Goal: Task Accomplishment & Management: Complete application form

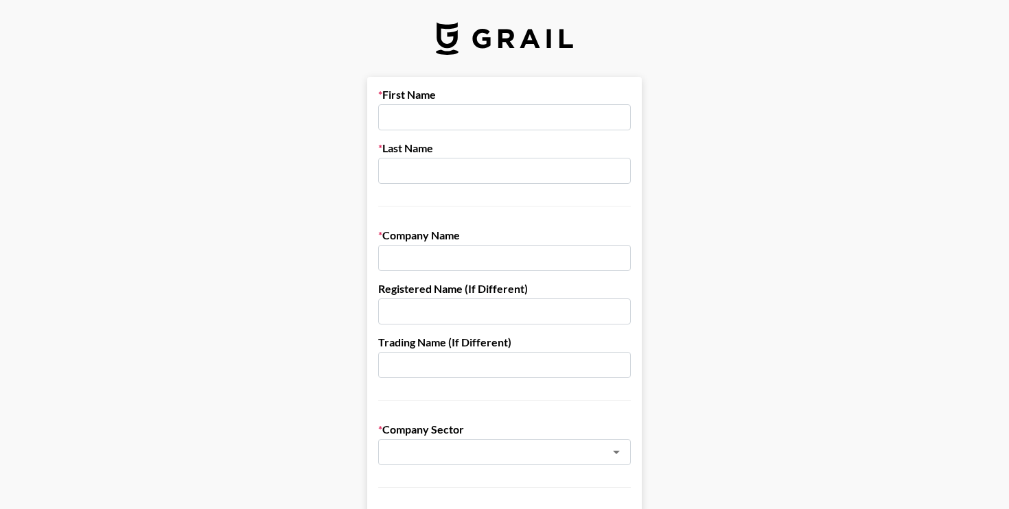
click at [458, 127] on input "text" at bounding box center [504, 117] width 253 height 26
type input "[PERSON_NAME]"
click at [459, 267] on input "CEO" at bounding box center [504, 258] width 253 height 26
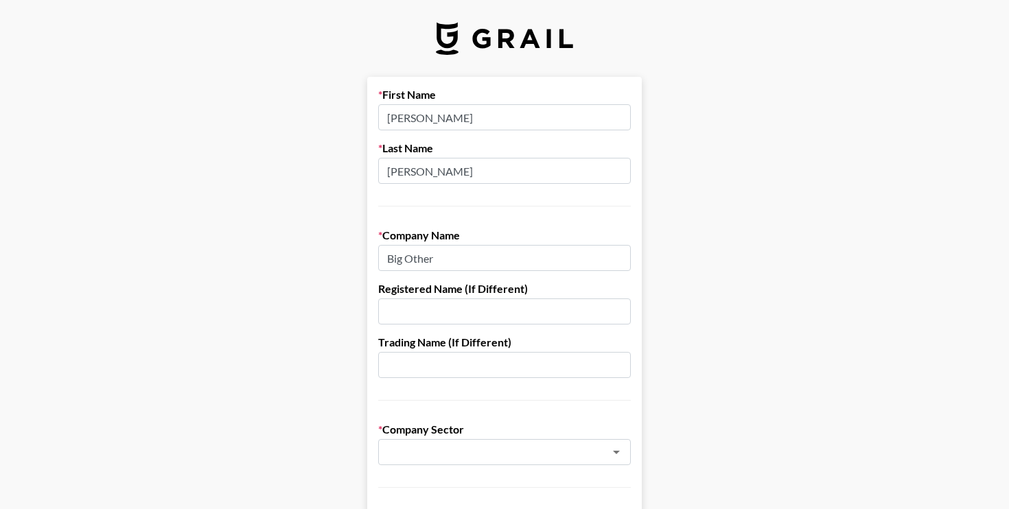
type input "Big Other"
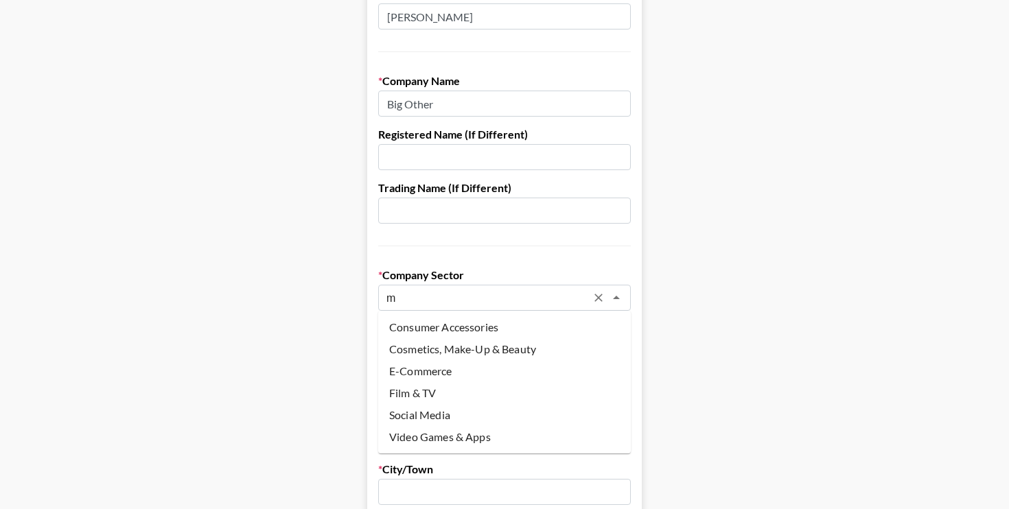
scroll to position [157, 0]
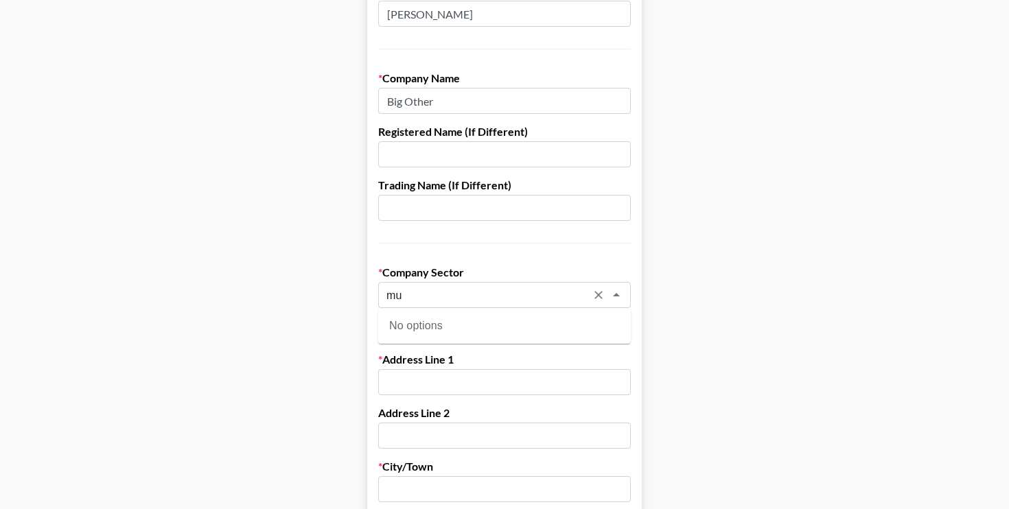
type input "m"
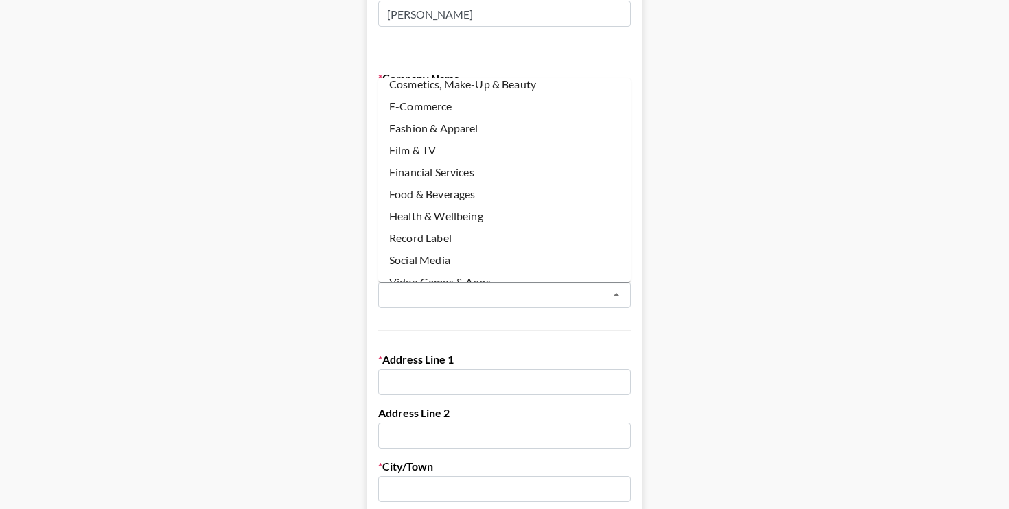
scroll to position [115, 0]
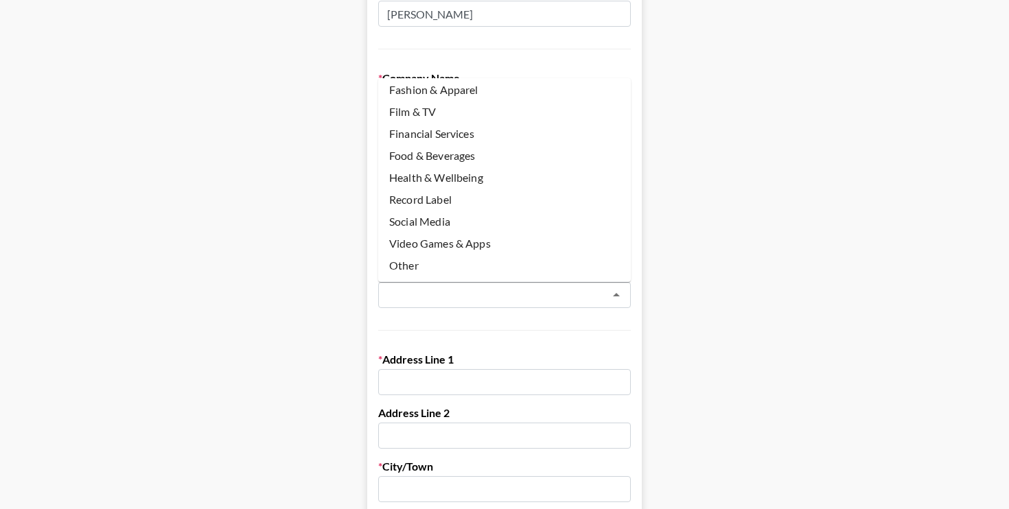
click at [456, 213] on li "Social Media" at bounding box center [504, 222] width 253 height 22
type input "Social Media"
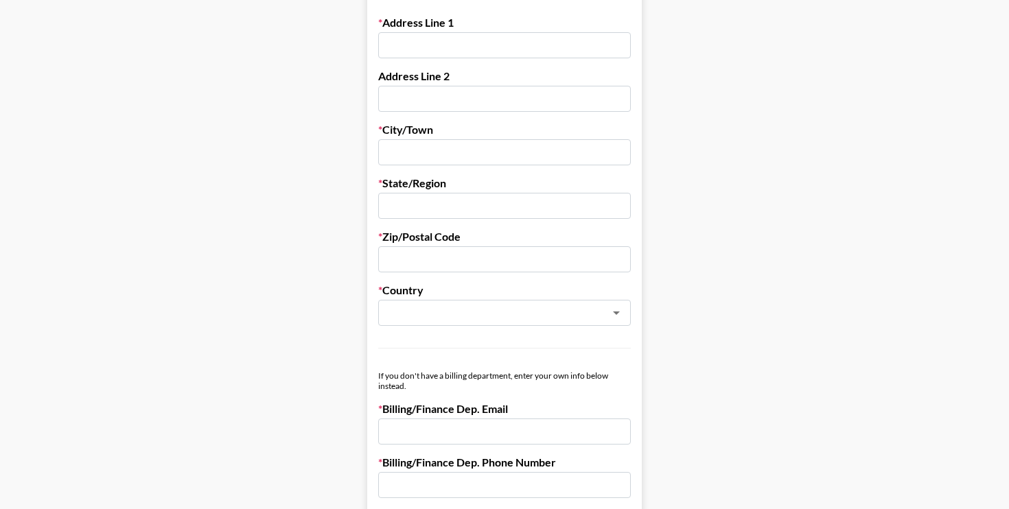
scroll to position [496, 0]
click at [469, 30] on div "Address Line 1" at bounding box center [504, 35] width 253 height 43
click at [477, 40] on input "text" at bounding box center [504, 44] width 253 height 26
type input "[STREET_ADDRESS]"
type input "[PERSON_NAME]"
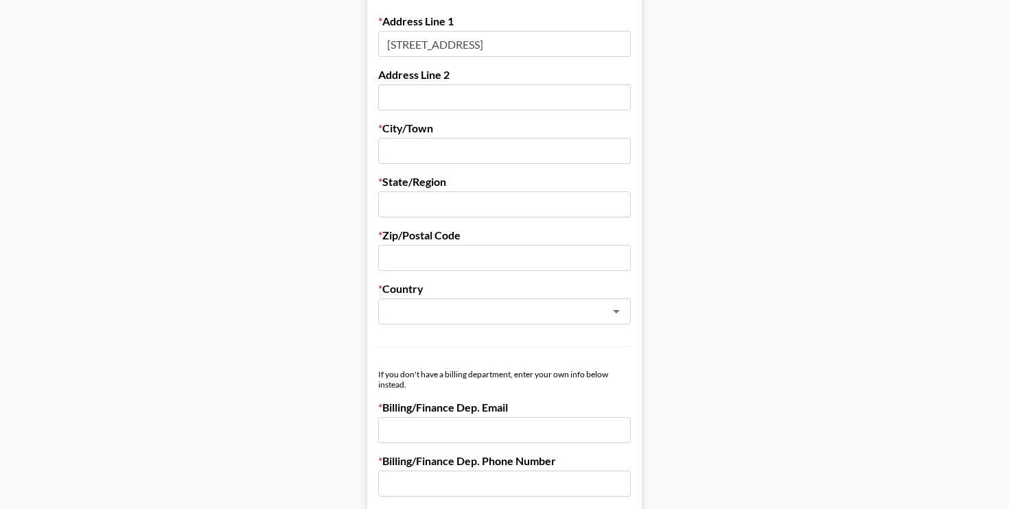
type input "[PERSON_NAME]"
type input "[US_STATE]"
type input "NY"
type input "10002"
type input "[EMAIL_ADDRESS][DOMAIN_NAME]"
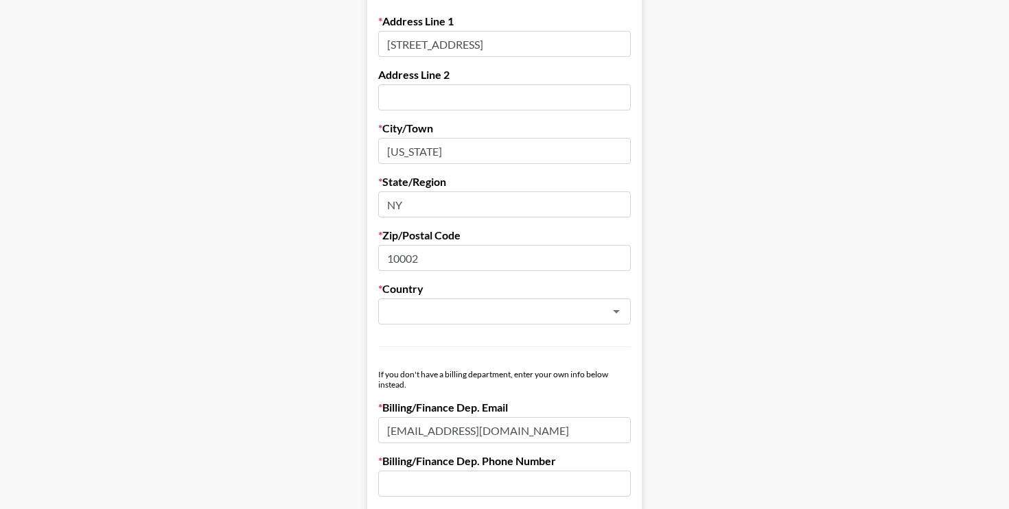
type input "8479423125"
click at [507, 431] on input "[EMAIL_ADDRESS][DOMAIN_NAME]" at bounding box center [504, 430] width 253 height 26
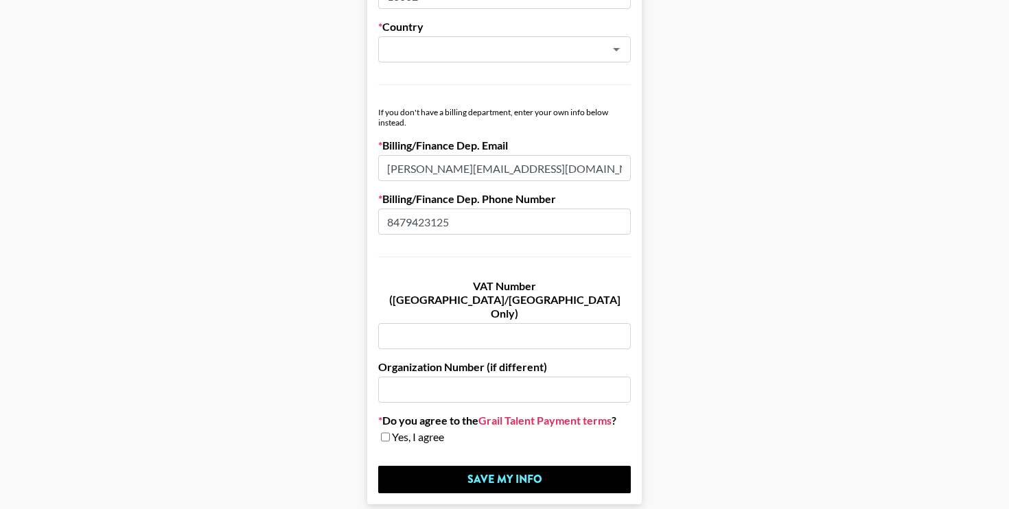
scroll to position [803, 0]
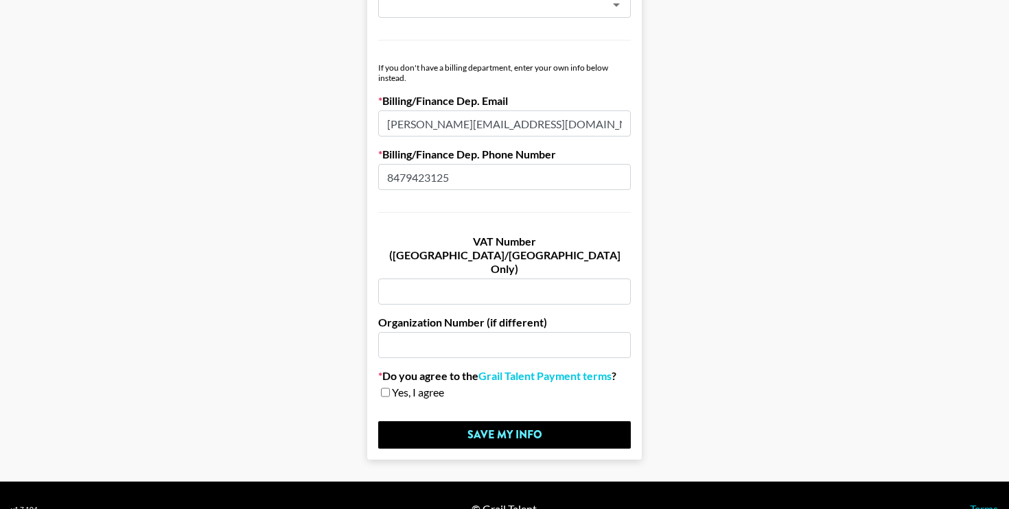
type input "[PERSON_NAME][EMAIL_ADDRESS][DOMAIN_NAME]"
click at [398, 386] on span "Yes, I agree" at bounding box center [418, 393] width 52 height 14
click at [383, 388] on input "checkbox" at bounding box center [385, 393] width 9 height 10
checkbox input "true"
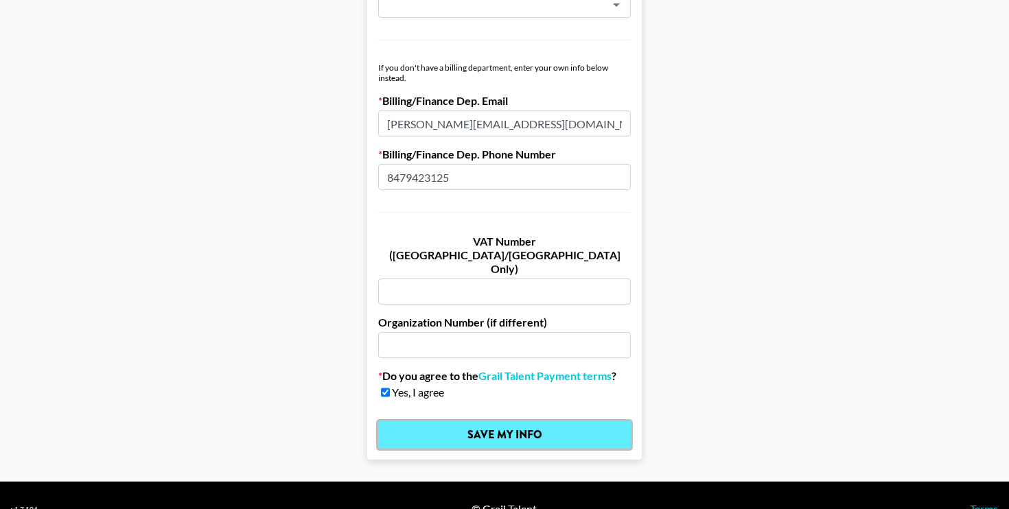
click at [457, 422] on input "Save My Info" at bounding box center [504, 435] width 253 height 27
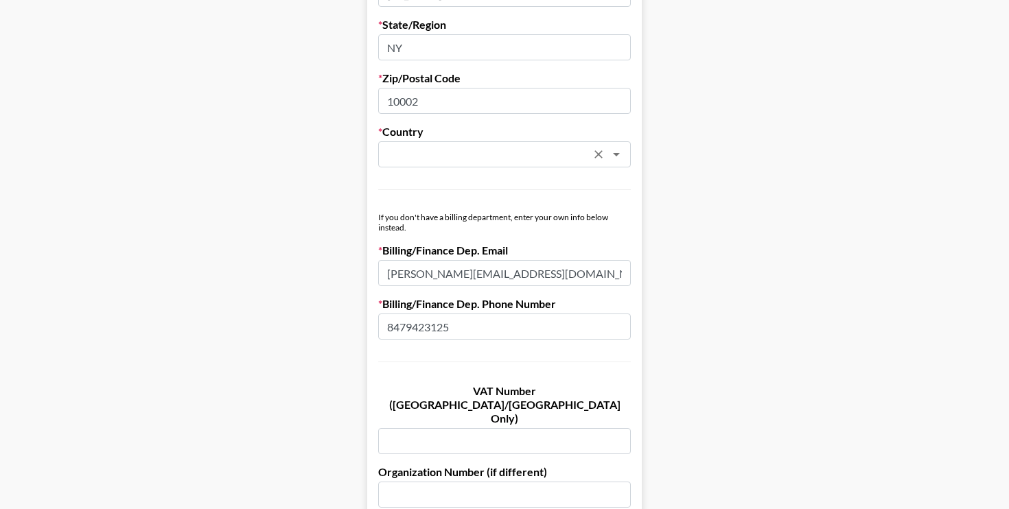
scroll to position [498, 0]
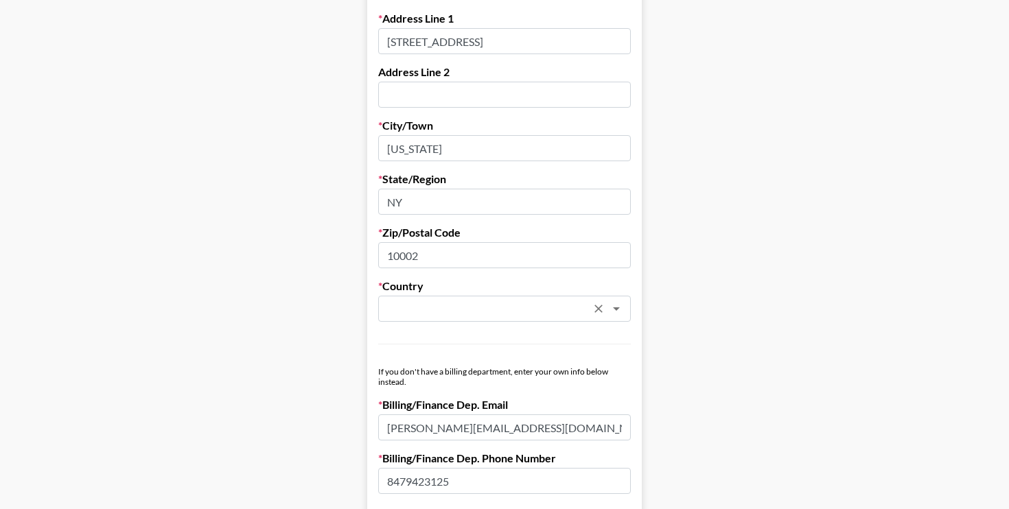
type input "n"
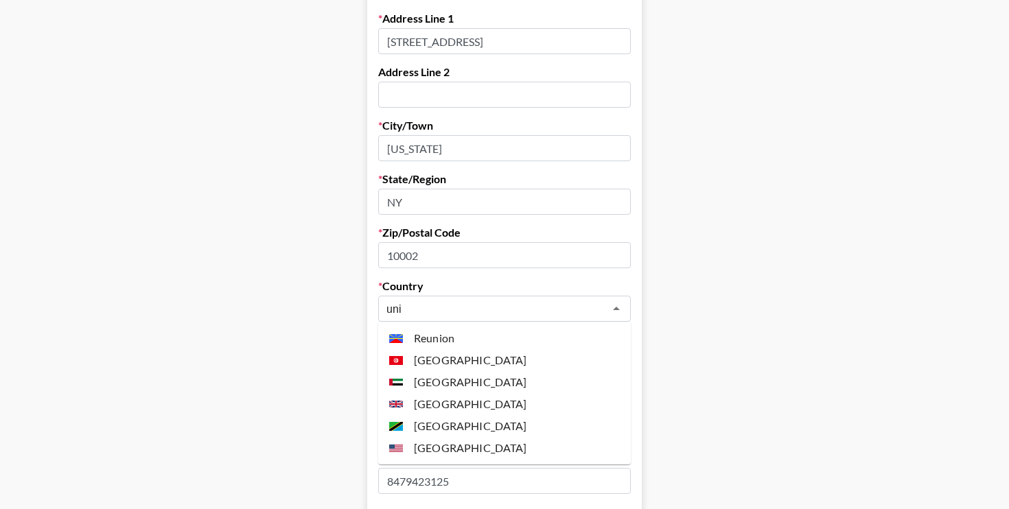
click at [503, 454] on li "[GEOGRAPHIC_DATA]" at bounding box center [504, 448] width 253 height 22
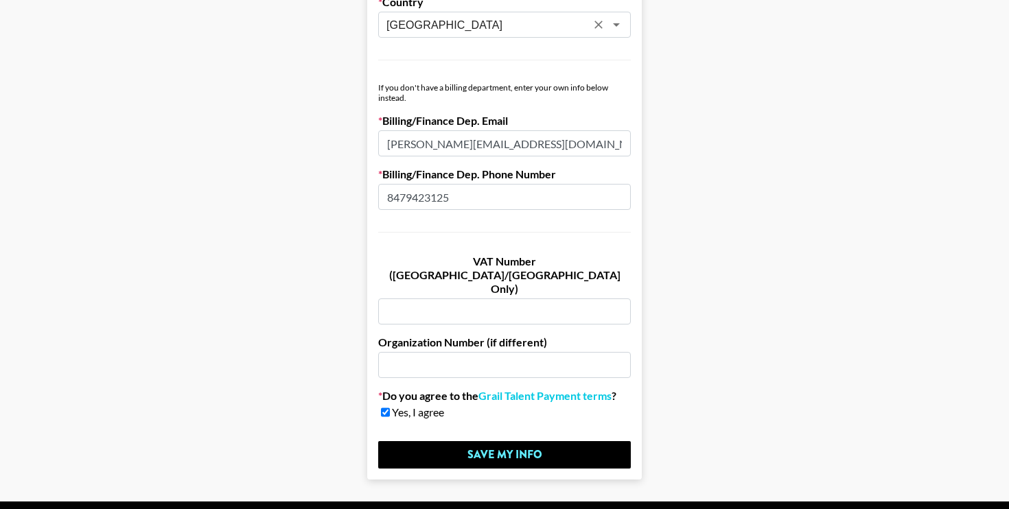
scroll to position [790, 0]
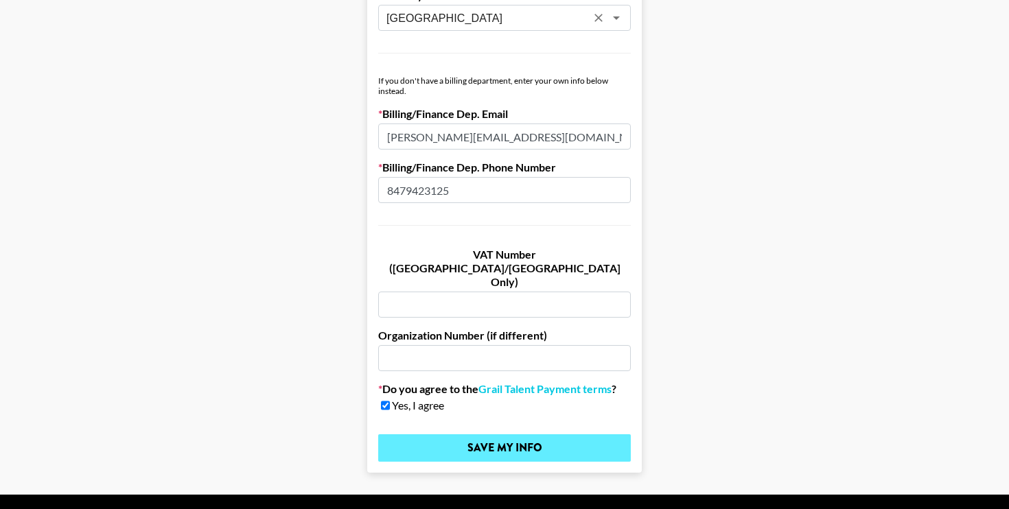
type input "[GEOGRAPHIC_DATA]"
click at [465, 435] on input "Save My Info" at bounding box center [504, 448] width 253 height 27
